Goal: Find specific page/section: Find specific page/section

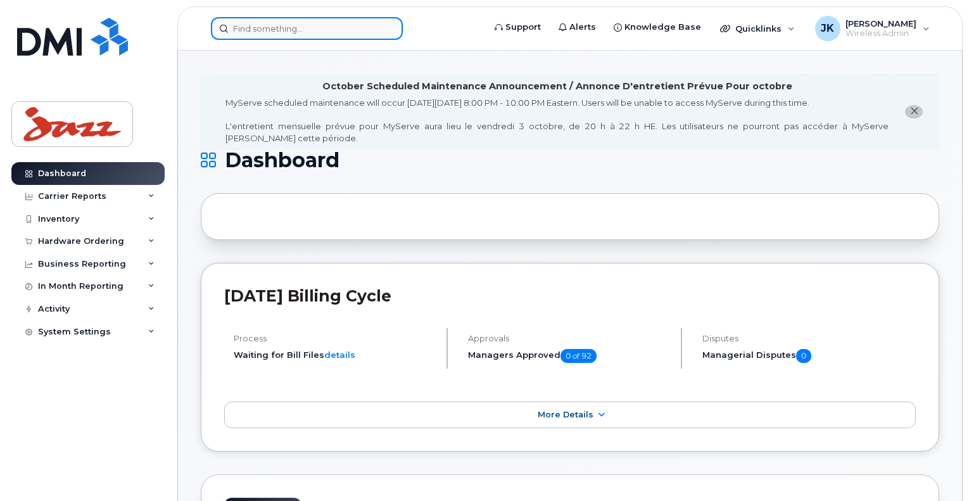
click at [304, 30] on input at bounding box center [307, 28] width 192 height 23
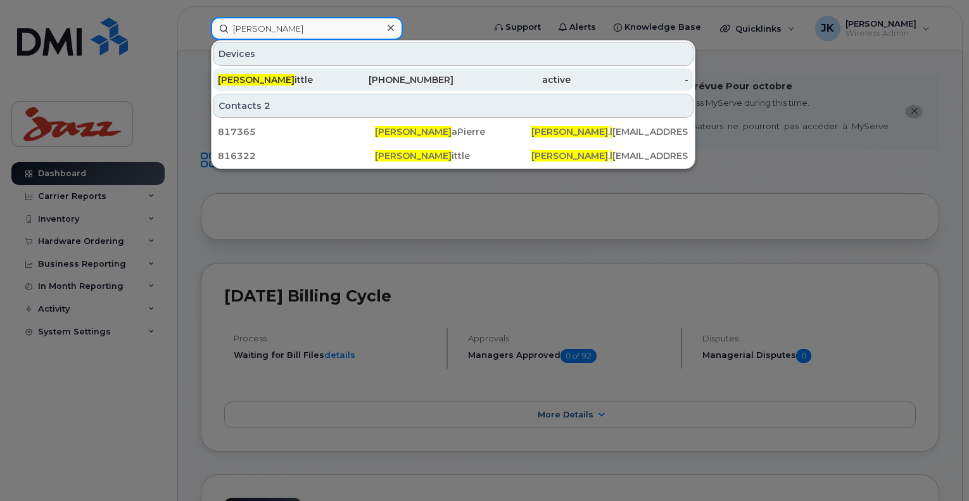
type input "tyler l"
click at [249, 82] on div "Tyler L ittle" at bounding box center [277, 79] width 118 height 13
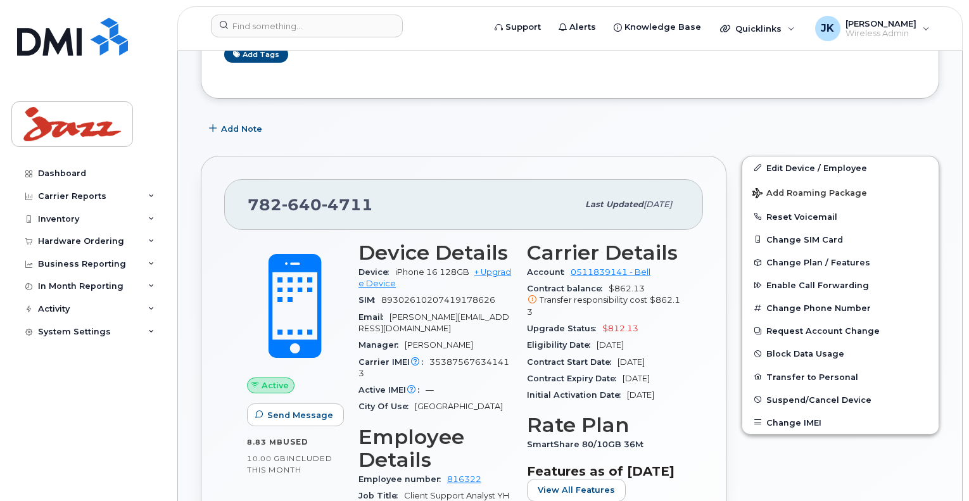
scroll to position [206, 0]
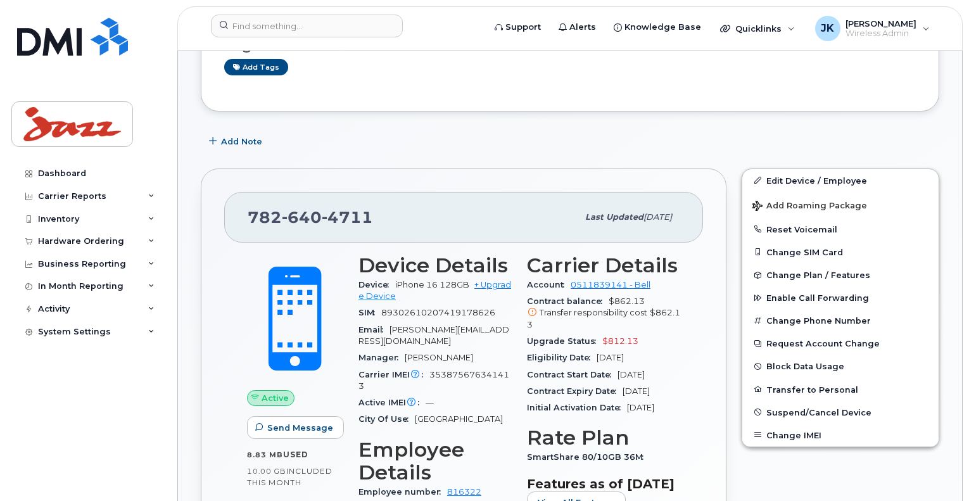
click at [261, 11] on header "Support Alerts Knowledge Base Quicklinks Suspend / Cancel Device Change SIM Car…" at bounding box center [569, 28] width 785 height 44
click at [263, 23] on input at bounding box center [307, 26] width 192 height 23
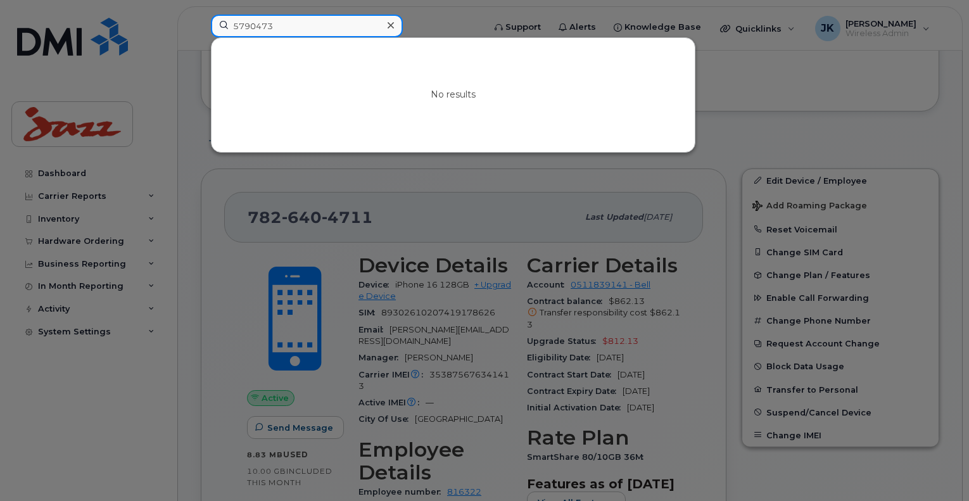
click at [249, 32] on input "5790473" at bounding box center [307, 26] width 192 height 23
click at [235, 28] on input "579 0473" at bounding box center [307, 26] width 192 height 23
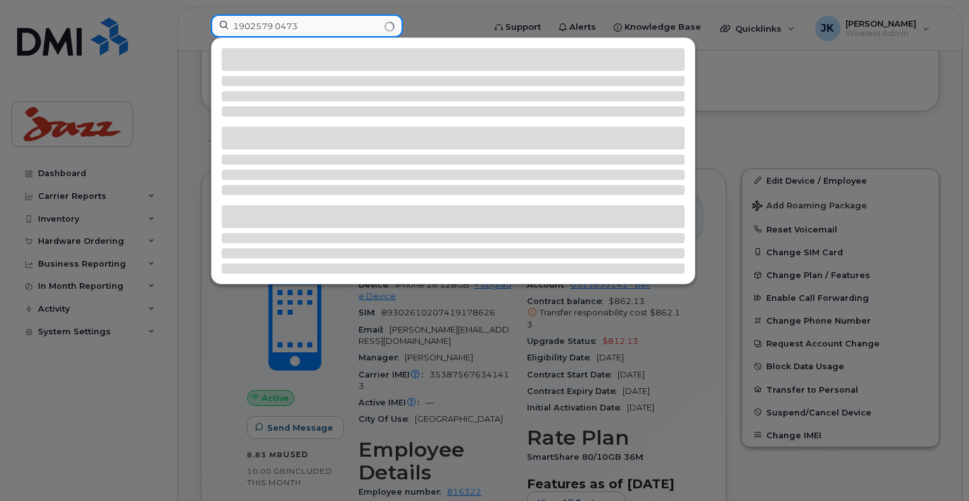
click at [277, 23] on input "1902579 0473" at bounding box center [307, 26] width 192 height 23
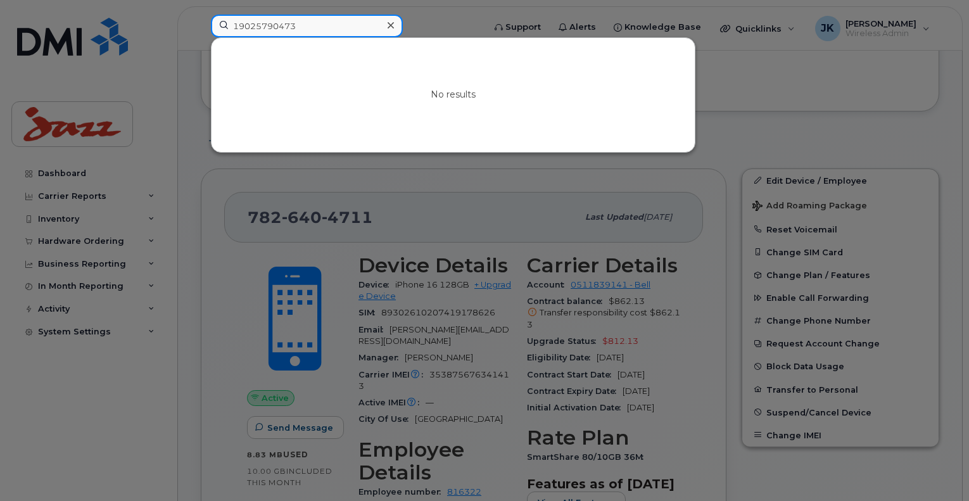
click at [239, 27] on input "19025790473" at bounding box center [307, 26] width 192 height 23
type input "9025790473"
click at [308, 28] on input "9025790473" at bounding box center [307, 26] width 192 height 23
drag, startPoint x: 301, startPoint y: 25, endPoint x: 215, endPoint y: 22, distance: 86.2
click at [220, 19] on input "9025790473" at bounding box center [307, 26] width 192 height 23
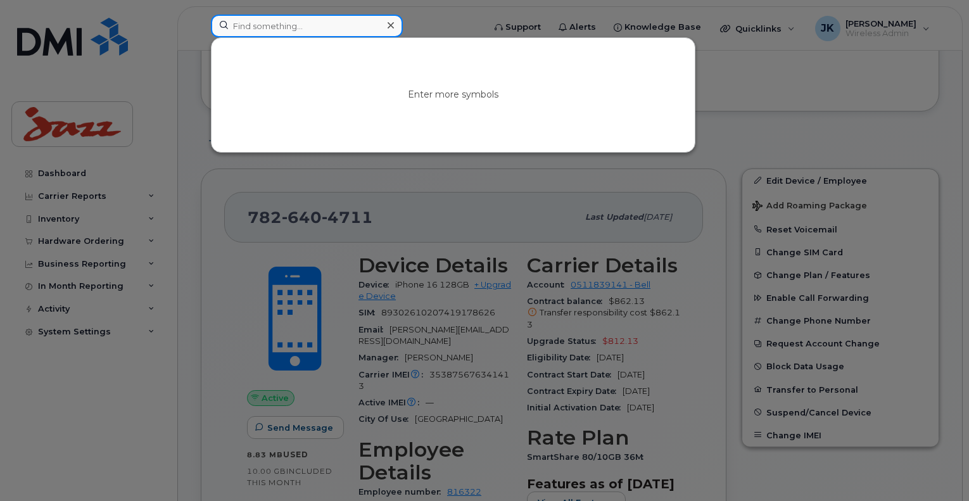
click at [253, 26] on input at bounding box center [307, 26] width 192 height 23
drag, startPoint x: 290, startPoint y: 28, endPoint x: 229, endPoint y: 25, distance: 60.9
click at [229, 25] on input "90257904" at bounding box center [307, 26] width 192 height 23
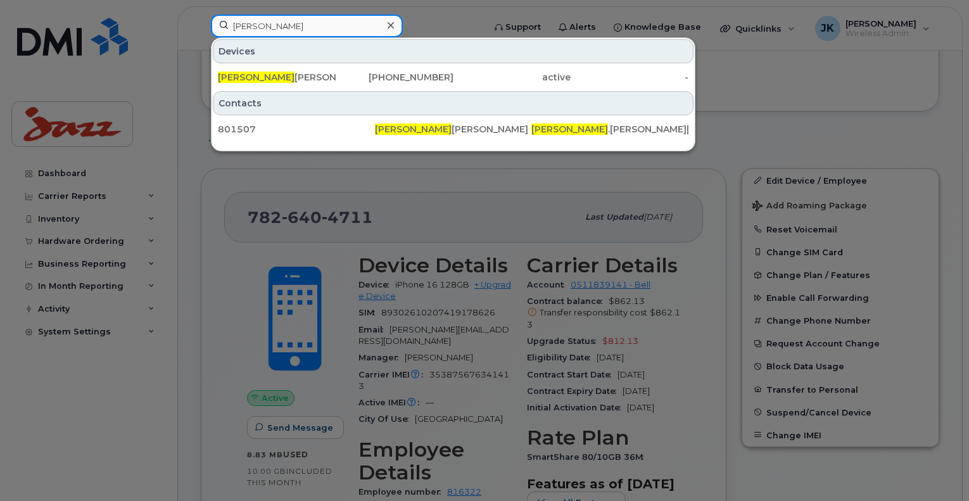
drag, startPoint x: 273, startPoint y: 27, endPoint x: 223, endPoint y: 22, distance: 50.8
click at [223, 22] on input "[PERSON_NAME]" at bounding box center [307, 26] width 192 height 23
type input "[PERSON_NAME]"
click at [392, 27] on icon at bounding box center [390, 25] width 6 height 10
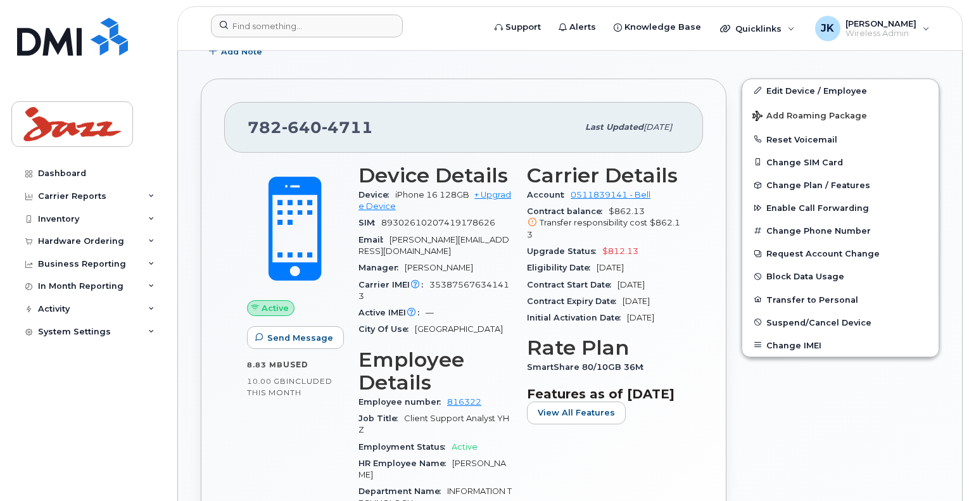
scroll to position [285, 0]
